Goal: Transaction & Acquisition: Purchase product/service

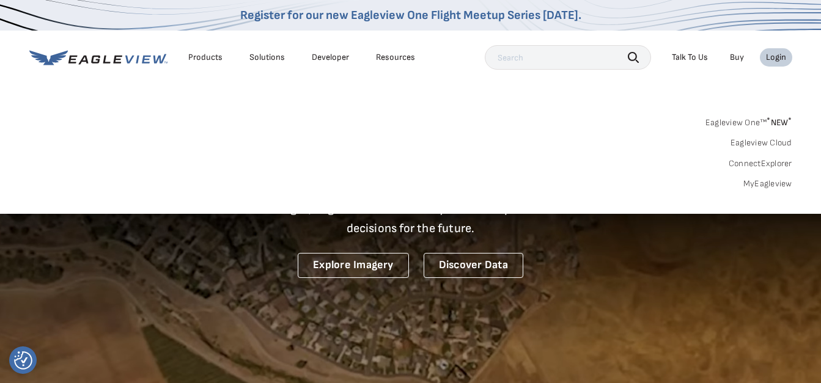
click at [776, 57] on div "Login" at bounding box center [776, 57] width 20 height 11
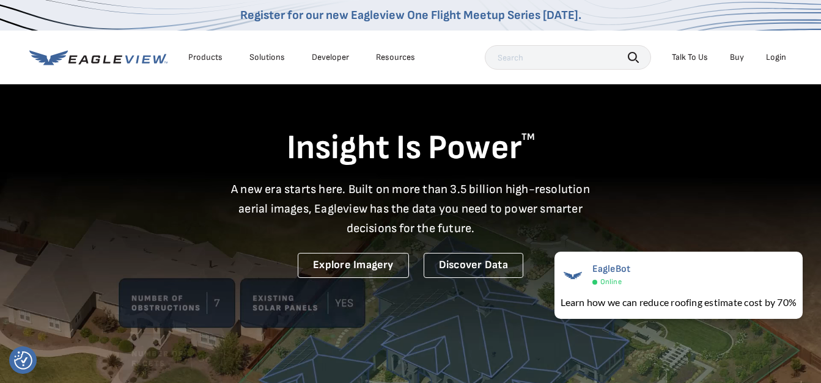
click at [774, 57] on div "Login" at bounding box center [776, 57] width 20 height 11
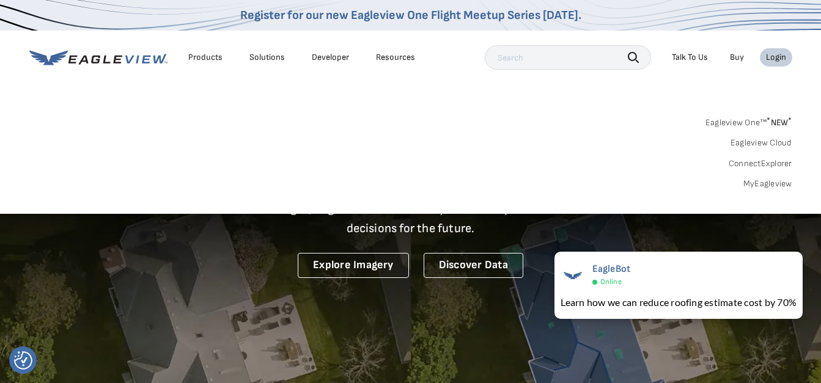
click at [758, 184] on link "MyEagleview" at bounding box center [767, 183] width 49 height 11
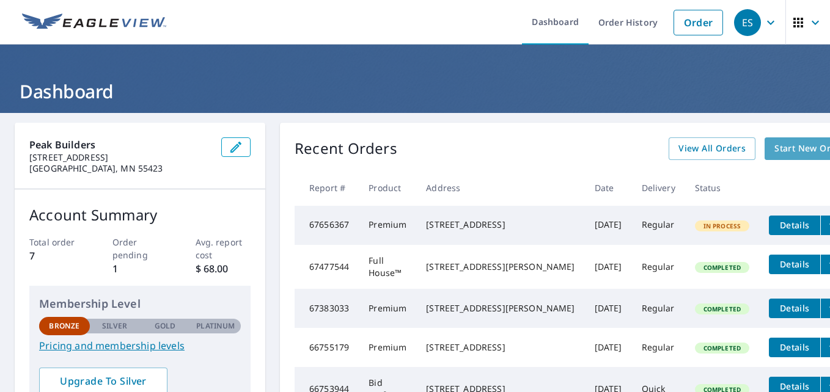
click at [774, 155] on span "Start New Order" at bounding box center [809, 148] width 71 height 15
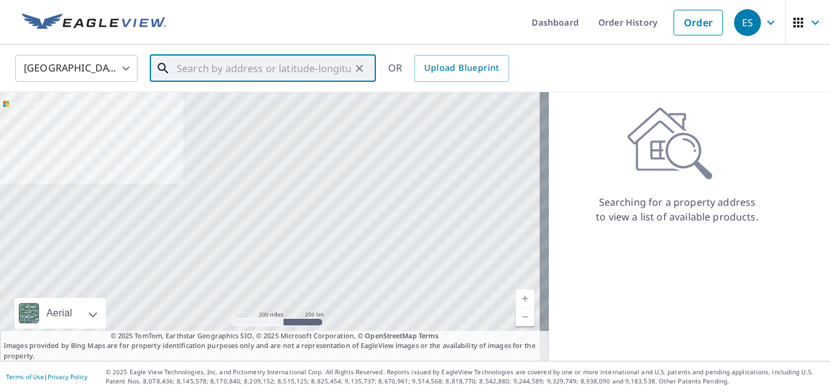
click at [228, 65] on input "text" at bounding box center [264, 68] width 174 height 34
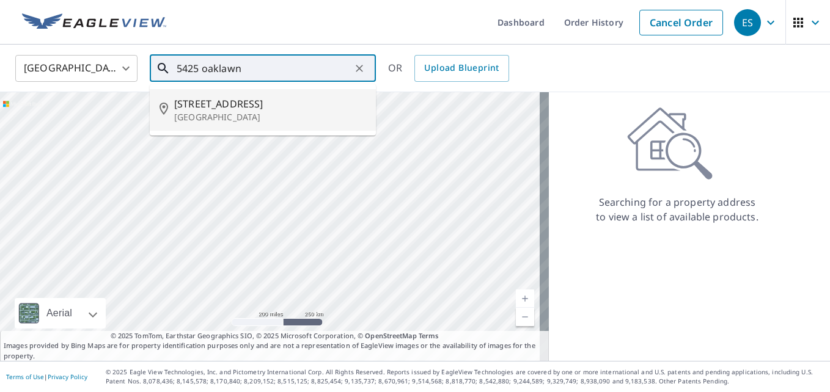
click at [210, 105] on span "5425 Oaklawn Ave" at bounding box center [270, 104] width 192 height 15
type input "5425 Oaklawn Ave Minneapolis, MN 55424"
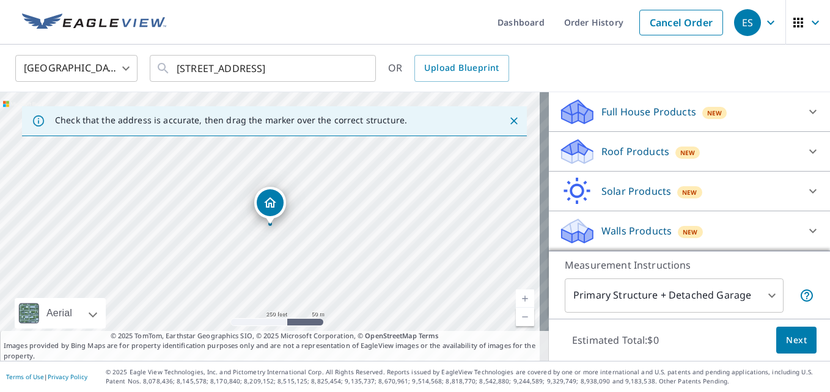
scroll to position [131, 0]
click at [805, 159] on icon at bounding box center [812, 151] width 15 height 15
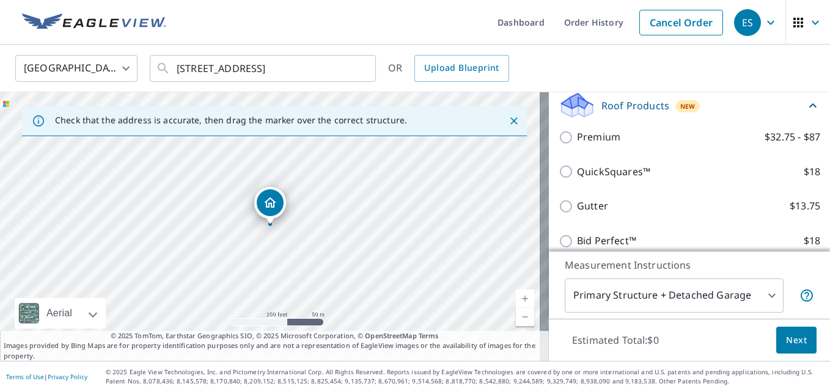
scroll to position [168, 0]
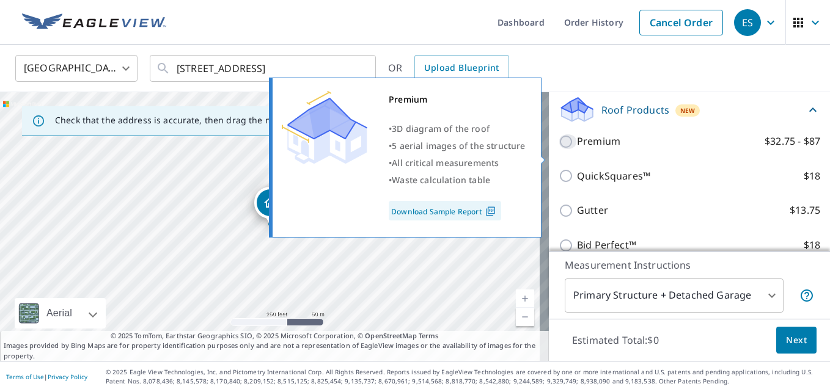
click at [559, 149] on input "Premium $32.75 - $87" at bounding box center [568, 141] width 18 height 15
checkbox input "true"
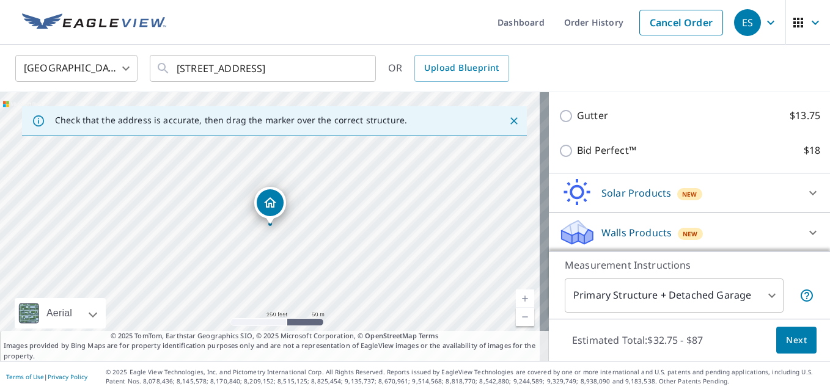
scroll to position [325, 0]
click at [764, 293] on body "ES ES Dashboard Order History Cancel Order ES United States US ​ 5425 Oaklawn A…" at bounding box center [415, 196] width 830 height 392
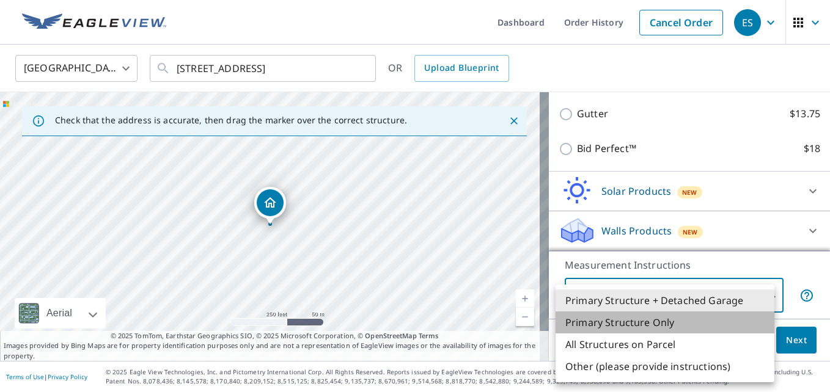
click at [631, 320] on li "Primary Structure Only" at bounding box center [665, 323] width 219 height 22
type input "2"
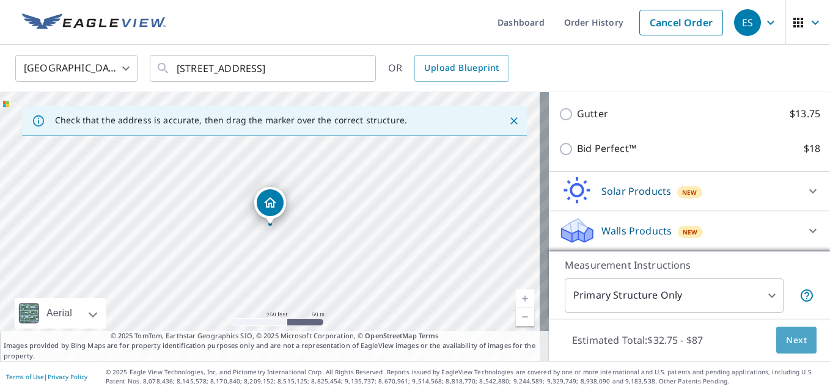
click at [790, 340] on span "Next" at bounding box center [796, 340] width 21 height 15
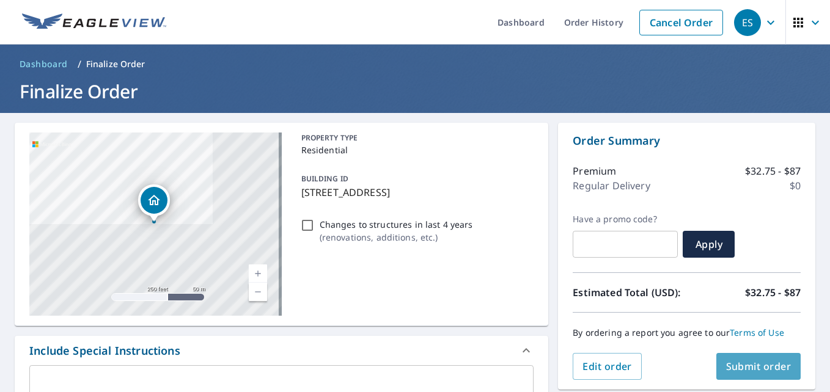
click at [738, 364] on span "Submit order" at bounding box center [758, 366] width 65 height 13
